Goal: Information Seeking & Learning: Find specific page/section

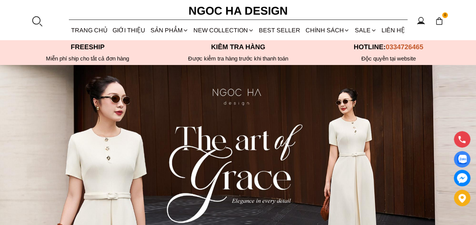
click at [0, 0] on link "Vest" at bounding box center [0, 0] width 0 height 0
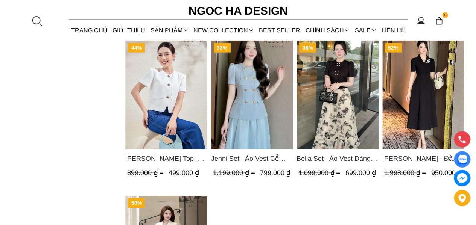
scroll to position [789, 0]
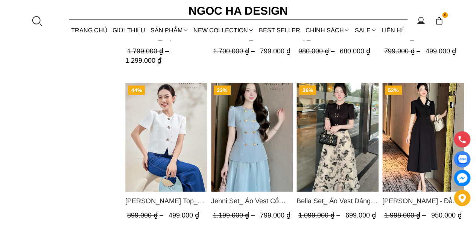
click at [31, 20] on div at bounding box center [36, 20] width 11 height 11
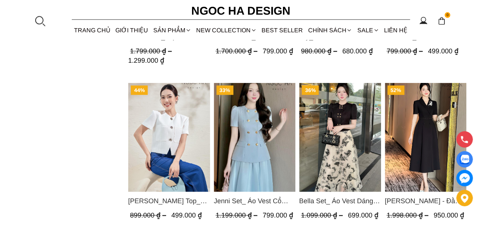
scroll to position [0, 0]
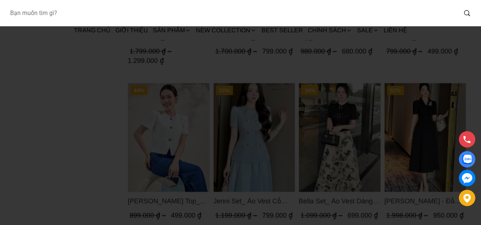
click at [50, 14] on input "Input search Bạn muốn tìm gì?" at bounding box center [230, 13] width 453 height 17
type input "bq013"
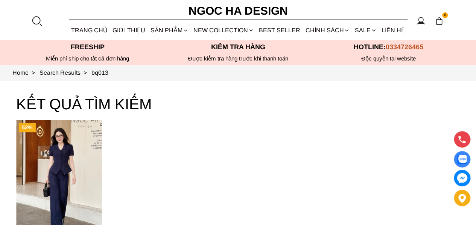
click at [35, 24] on div at bounding box center [36, 20] width 11 height 11
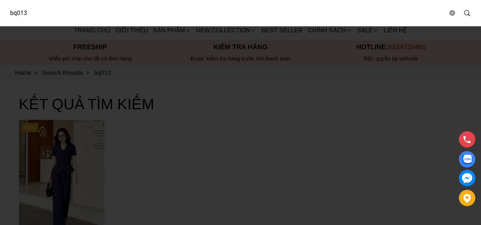
drag, startPoint x: 39, startPoint y: 14, endPoint x: 0, endPoint y: 36, distance: 44.4
type input "a1051"
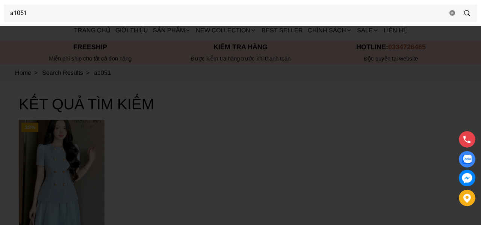
click at [191, 127] on div at bounding box center [240, 112] width 481 height 225
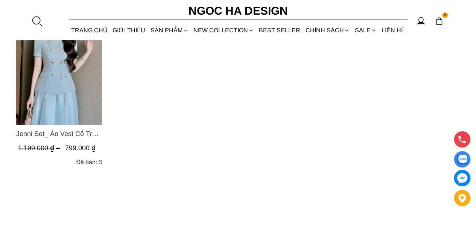
scroll to position [113, 0]
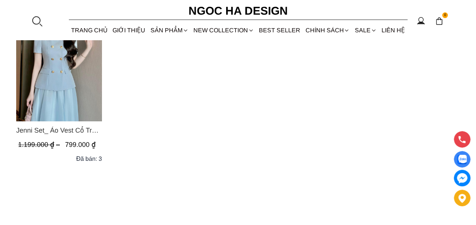
click at [38, 24] on div at bounding box center [36, 20] width 11 height 11
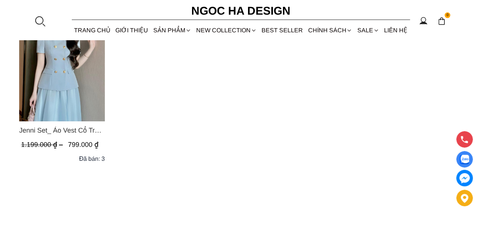
scroll to position [0, 0]
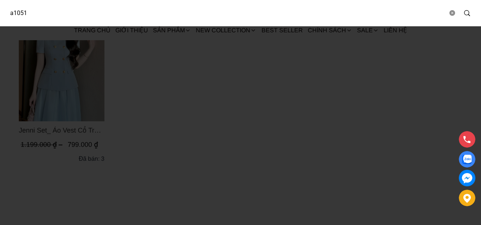
drag, startPoint x: 47, startPoint y: 11, endPoint x: 0, endPoint y: 17, distance: 47.0
click at [0, 17] on div "a1051" at bounding box center [240, 13] width 481 height 26
type input "a1080"
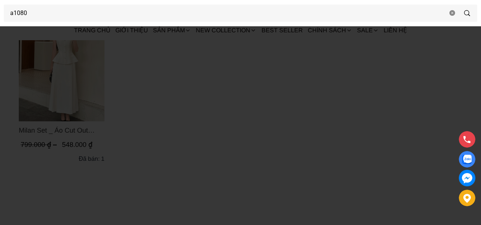
click at [174, 109] on div at bounding box center [240, 112] width 481 height 225
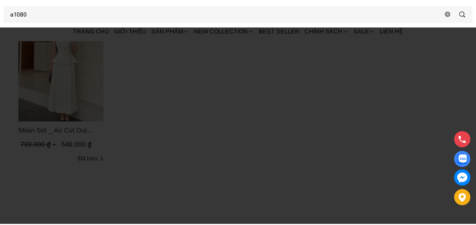
scroll to position [113, 0]
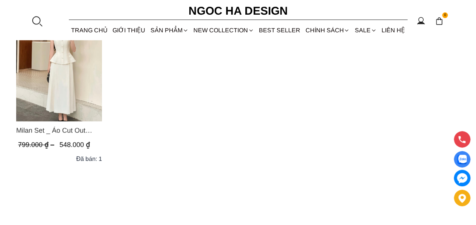
click at [77, 74] on img "Product image - Milan Set _ Áo Cut Out Tùng Không Tay Kết Hợp Chân Váy Xếp Ly A…" at bounding box center [59, 64] width 86 height 114
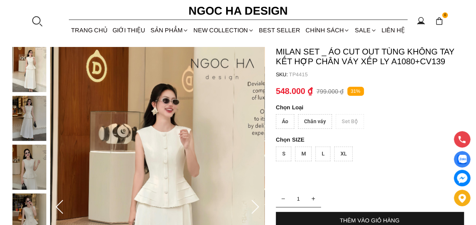
scroll to position [113, 0]
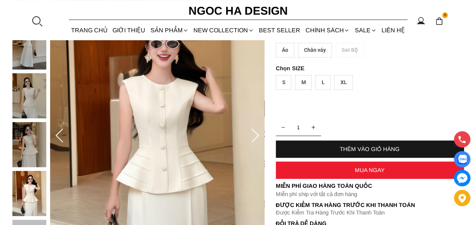
click at [36, 20] on div at bounding box center [36, 20] width 11 height 11
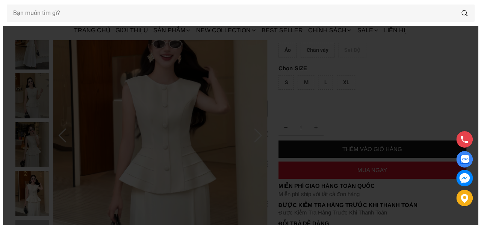
scroll to position [0, 0]
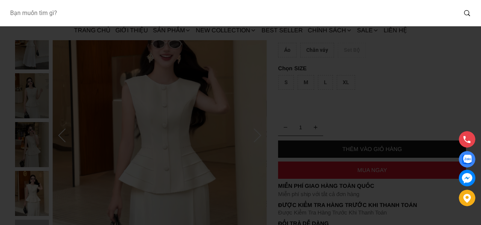
click at [59, 16] on input "Input search Bạn muốn tìm gì?" at bounding box center [230, 13] width 453 height 17
type input "a1082"
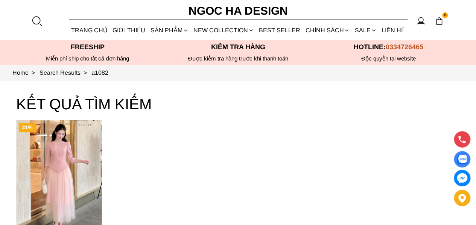
click at [37, 20] on div at bounding box center [36, 20] width 11 height 11
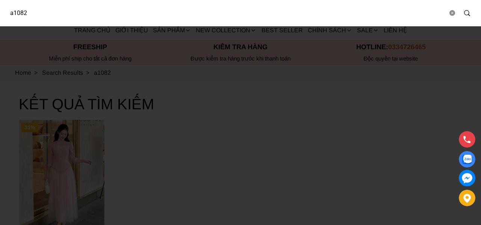
drag, startPoint x: 56, startPoint y: 15, endPoint x: 0, endPoint y: 17, distance: 56.4
click at [0, 17] on div "a1082" at bounding box center [240, 13] width 481 height 26
type input "a956"
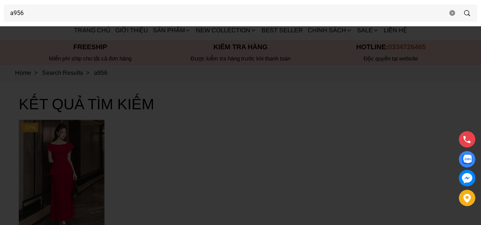
click at [237, 149] on div at bounding box center [240, 112] width 481 height 225
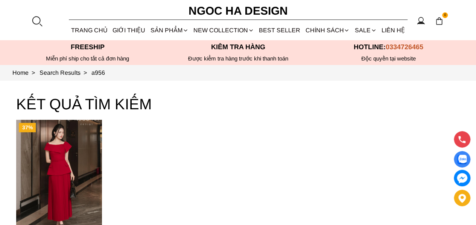
click at [35, 20] on div at bounding box center [36, 20] width 11 height 11
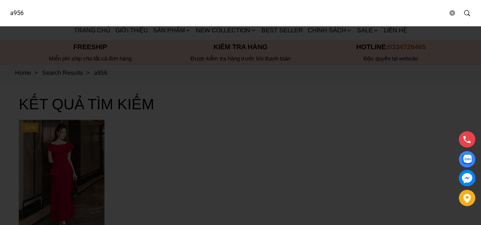
drag, startPoint x: 59, startPoint y: 13, endPoint x: 0, endPoint y: 15, distance: 58.7
click at [0, 15] on div "a956" at bounding box center [240, 13] width 481 height 26
paste input "D1003"
type input "D1003"
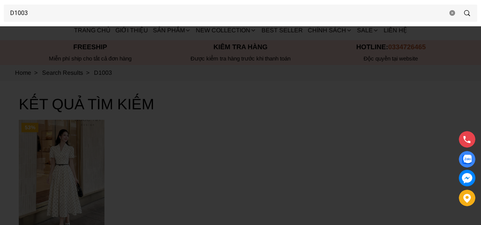
click at [452, 12] on icon at bounding box center [453, 13] width 6 height 6
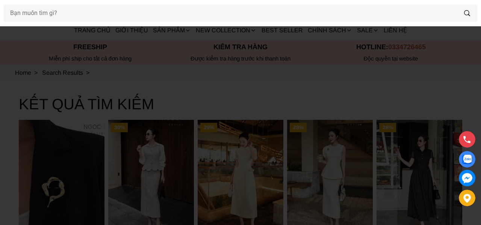
click at [261, 47] on div at bounding box center [240, 112] width 481 height 225
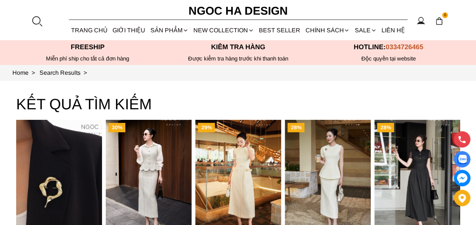
click at [0, 0] on link "Vest" at bounding box center [0, 0] width 0 height 0
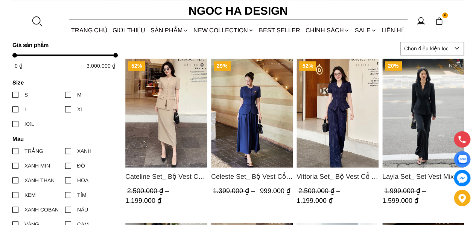
scroll to position [301, 0]
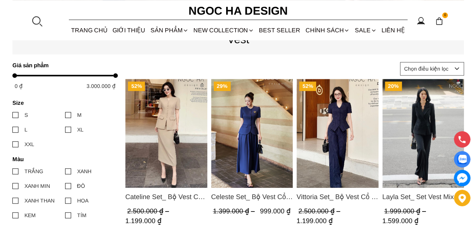
click at [403, 109] on img "Product image - Layla Set_ Set Vest Mix Ren Đen Quần Suông BQ-06" at bounding box center [423, 133] width 82 height 109
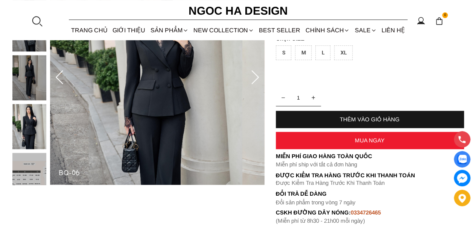
scroll to position [188, 0]
